Goal: Task Accomplishment & Management: Manage account settings

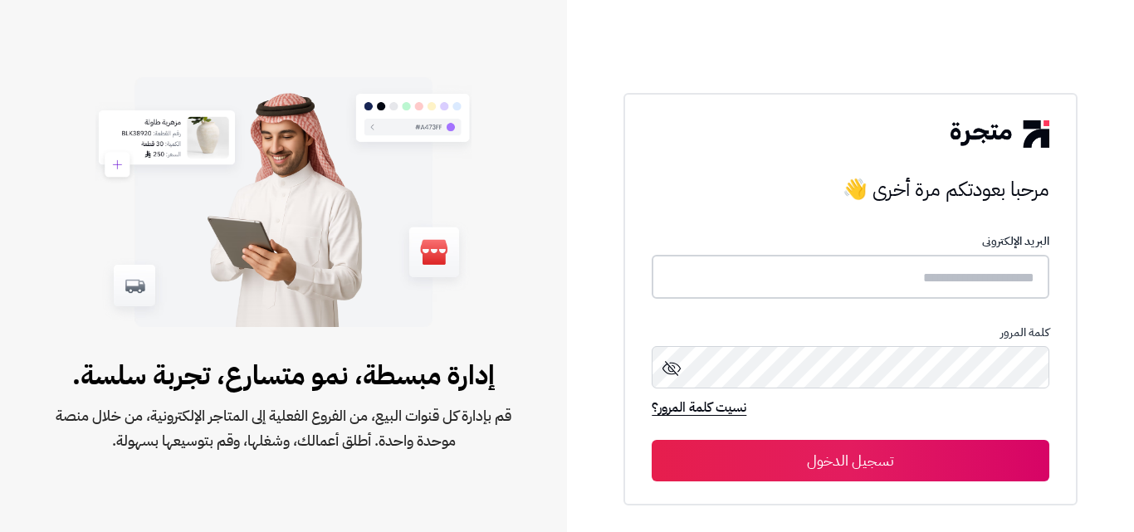
click at [924, 287] on input "text" at bounding box center [850, 277] width 397 height 44
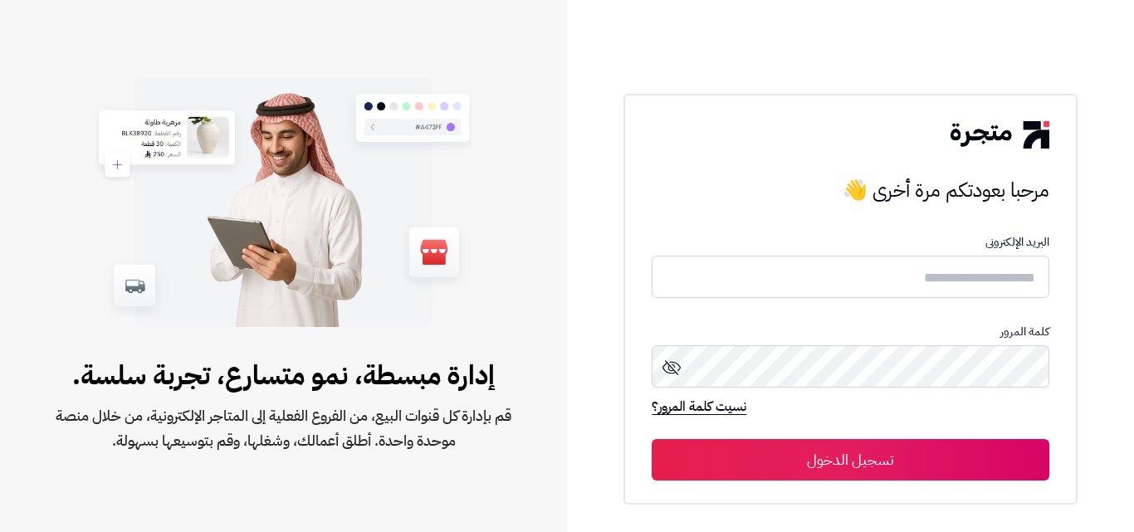
click at [558, 134] on div at bounding box center [283, 202] width 551 height 277
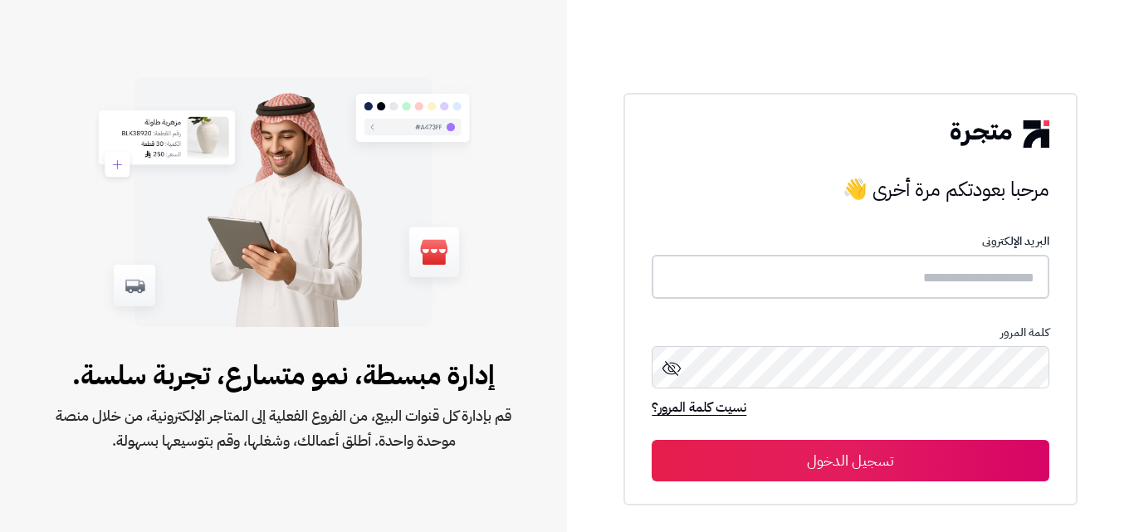
click at [907, 270] on input "text" at bounding box center [850, 277] width 397 height 44
paste input "**********"
type input "**********"
click at [845, 470] on button "تسجيل الدخول" at bounding box center [850, 461] width 397 height 42
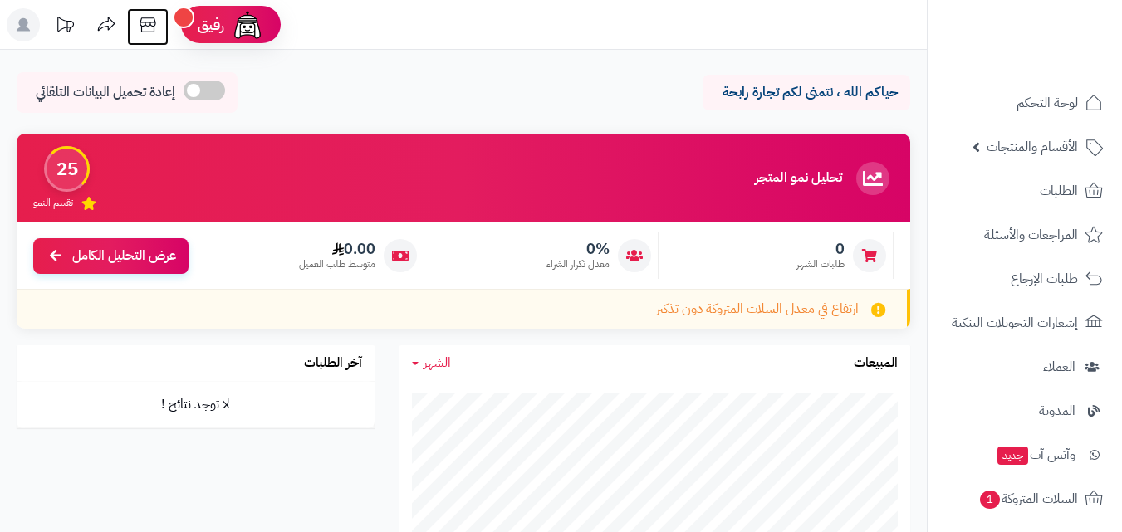
click at [149, 31] on icon at bounding box center [147, 24] width 33 height 33
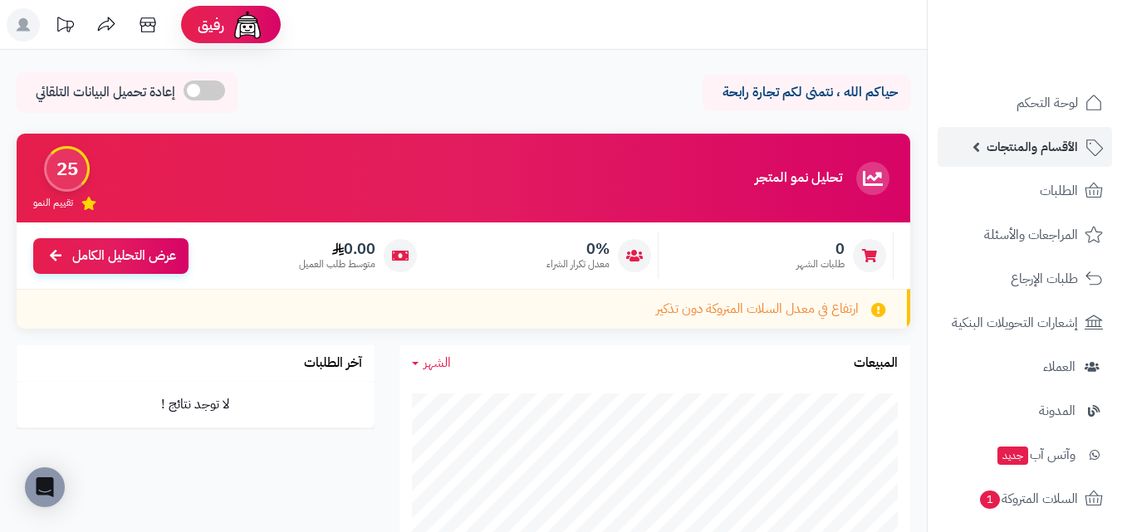
click at [1021, 147] on span "الأقسام والمنتجات" at bounding box center [1032, 146] width 91 height 23
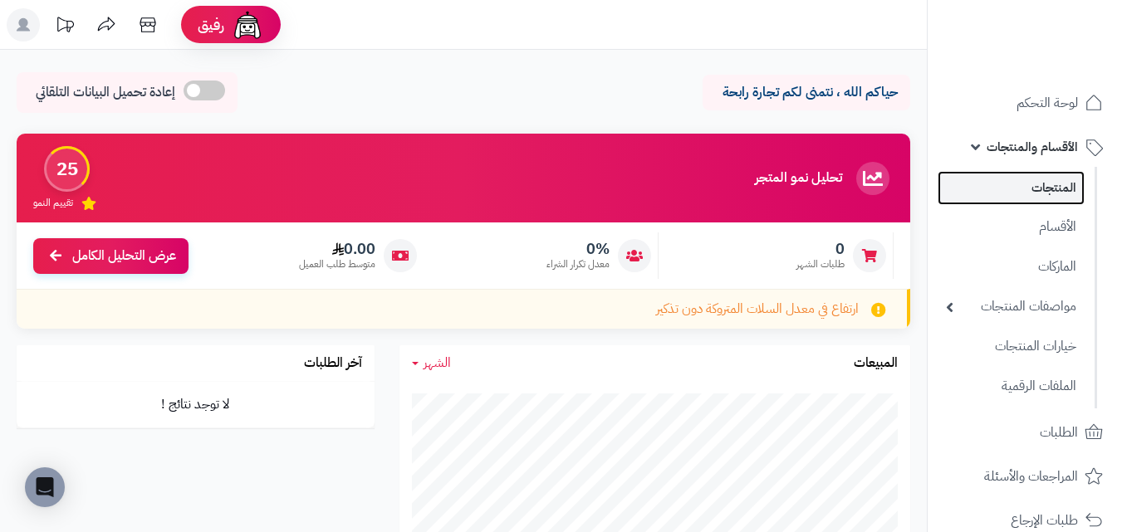
click at [1018, 197] on link "المنتجات" at bounding box center [1011, 188] width 147 height 34
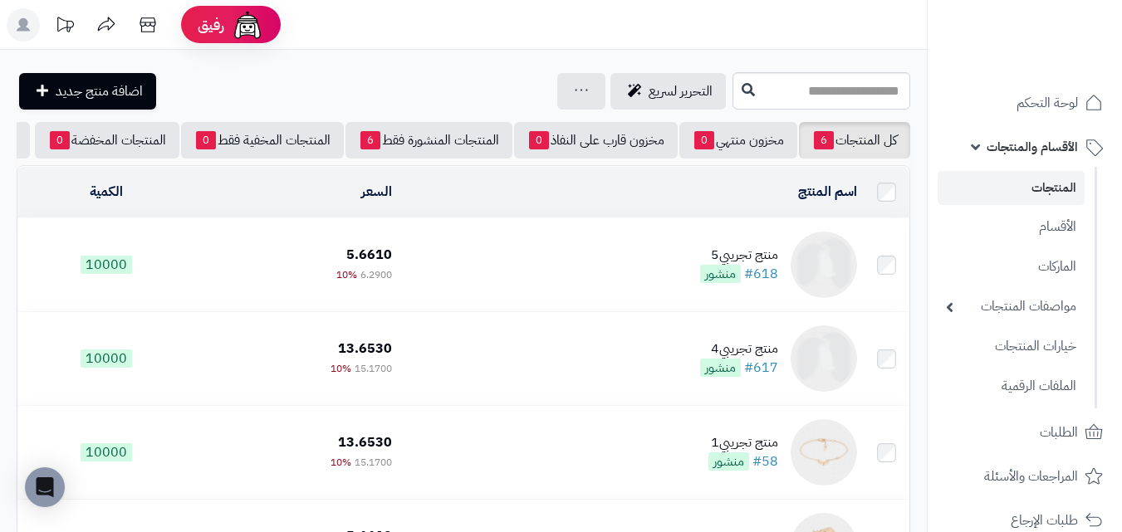
click at [23, 12] on rect at bounding box center [23, 24] width 33 height 33
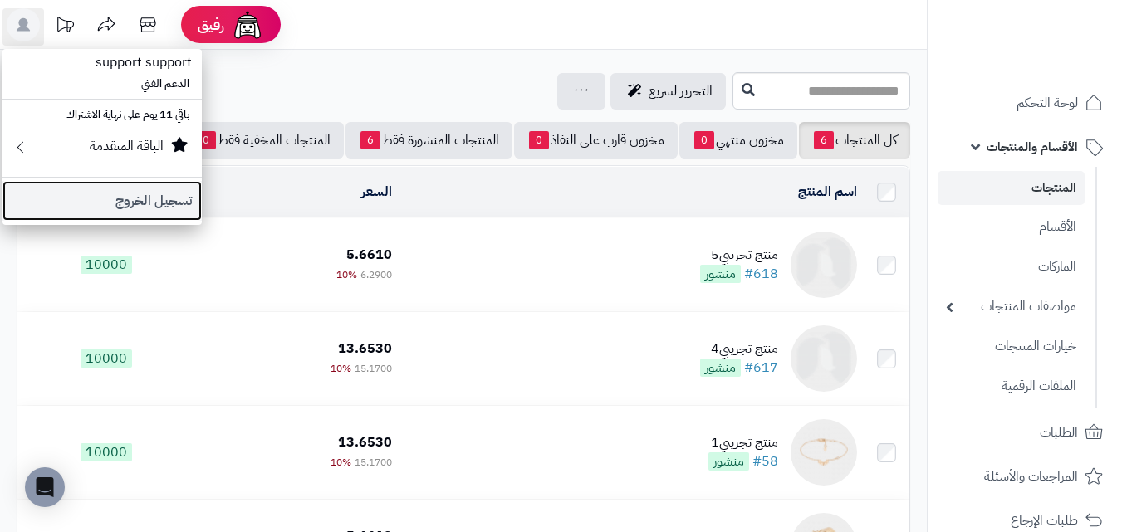
click at [138, 211] on link "تسجيل الخروج" at bounding box center [101, 201] width 199 height 40
